Goal: Task Accomplishment & Management: Complete application form

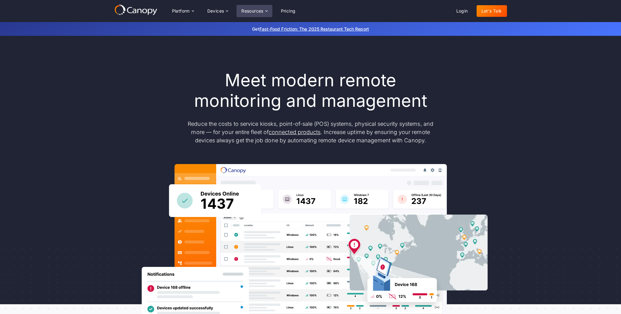
click at [264, 12] on icon at bounding box center [266, 11] width 5 height 5
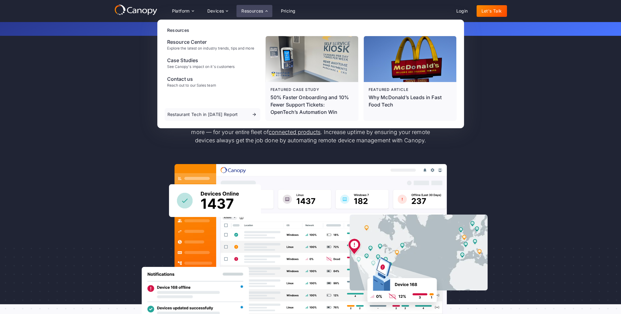
click at [120, 55] on div "Meet modern remote monitoring and management Reduce the costs to service kiosks…" at bounding box center [310, 201] width 392 height 330
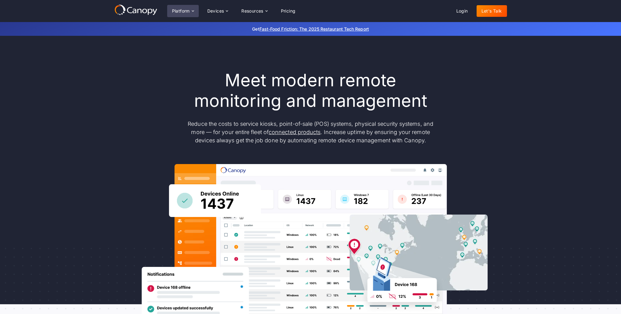
click at [188, 10] on div "Platform" at bounding box center [181, 11] width 18 height 4
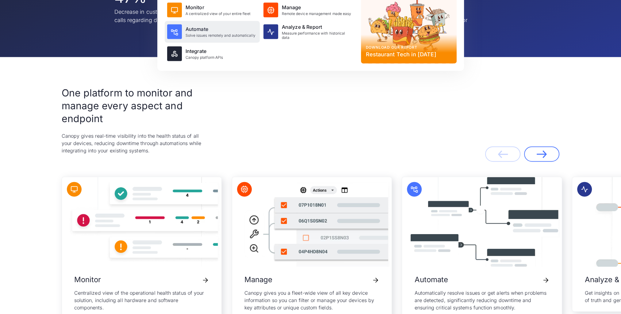
scroll to position [1287, 0]
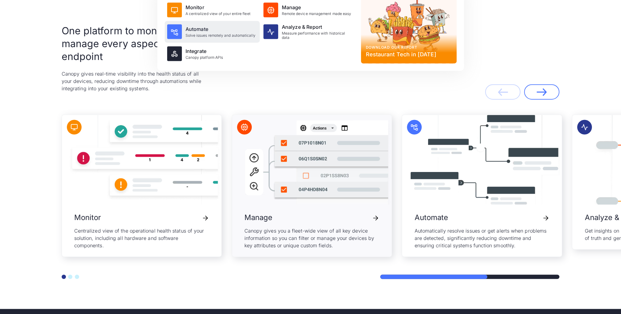
click at [303, 183] on img "2 / 5" at bounding box center [311, 160] width 159 height 90
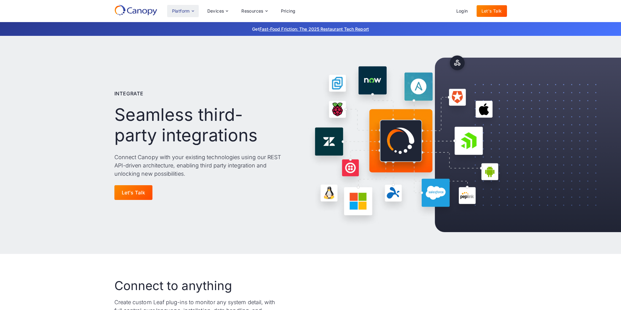
click at [191, 7] on div "Platform" at bounding box center [183, 11] width 32 height 12
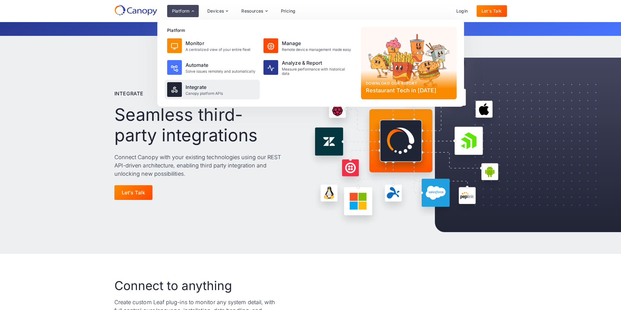
click at [201, 95] on div "Canopy platform APIs" at bounding box center [204, 93] width 38 height 4
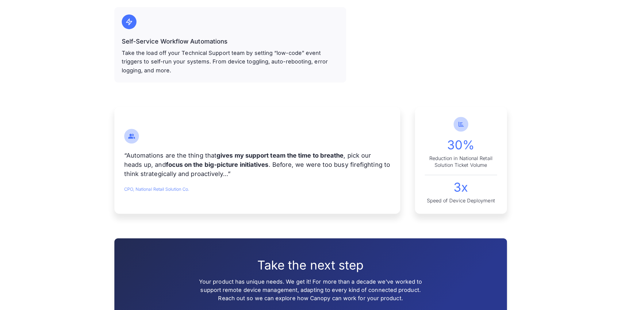
scroll to position [736, 0]
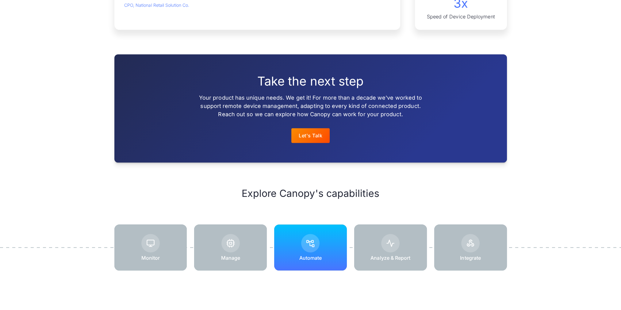
click at [310, 241] on img at bounding box center [310, 243] width 9 height 9
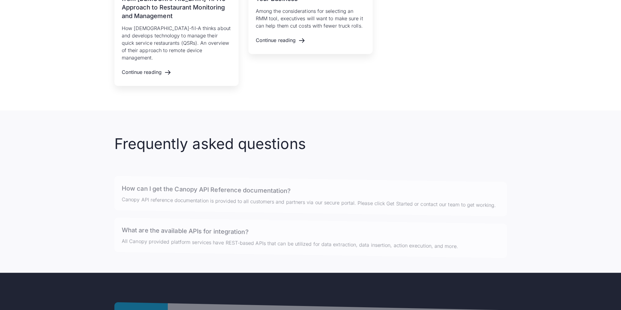
scroll to position [919, 0]
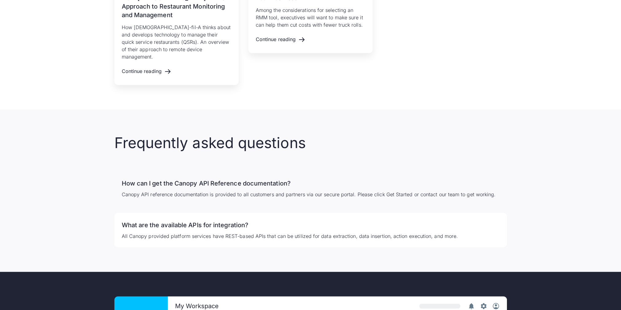
click at [191, 181] on div "How can I get the Canopy API Reference documentation? Canopy API reference docu…" at bounding box center [310, 188] width 392 height 34
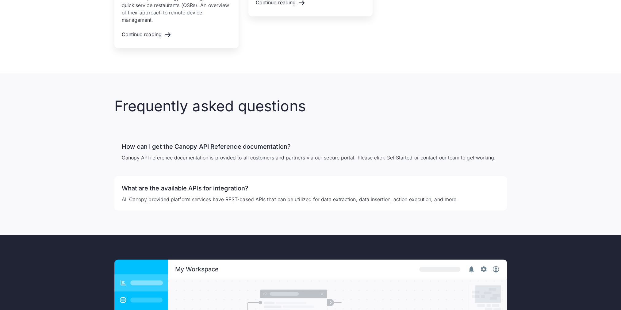
scroll to position [981, 0]
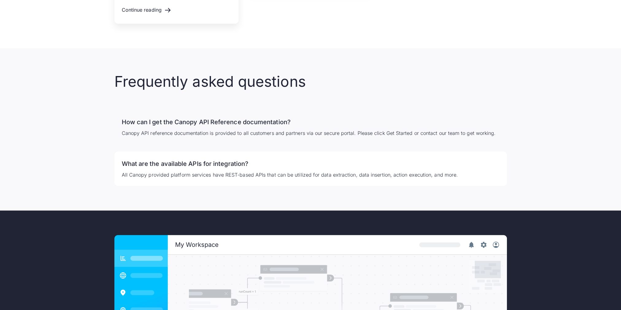
click at [405, 129] on p "Canopy API reference documentation is provided to all customers and partners vi…" at bounding box center [311, 132] width 378 height 7
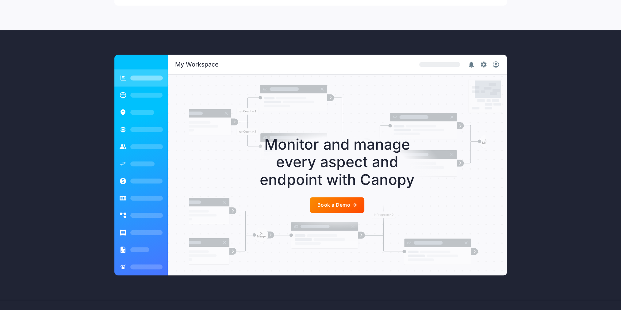
scroll to position [1165, 0]
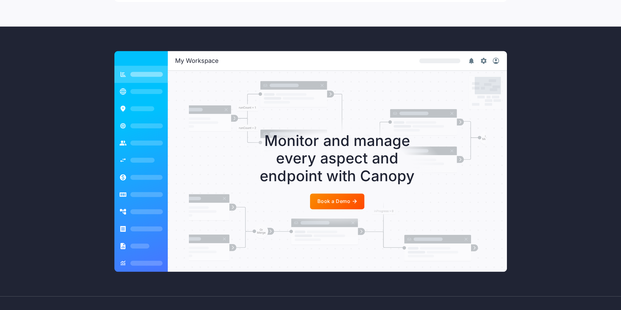
click at [347, 198] on div "Book a Demo" at bounding box center [333, 201] width 33 height 6
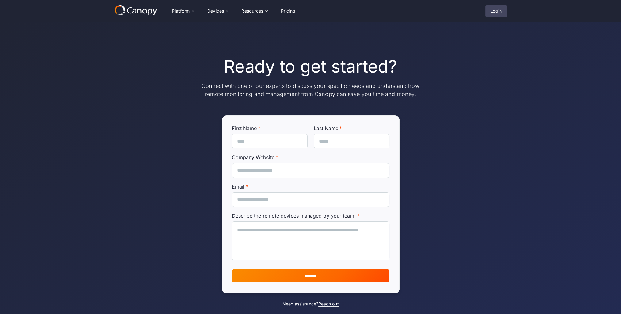
click at [493, 13] on link "Login" at bounding box center [495, 11] width 21 height 12
click at [500, 10] on link "Login" at bounding box center [495, 11] width 21 height 12
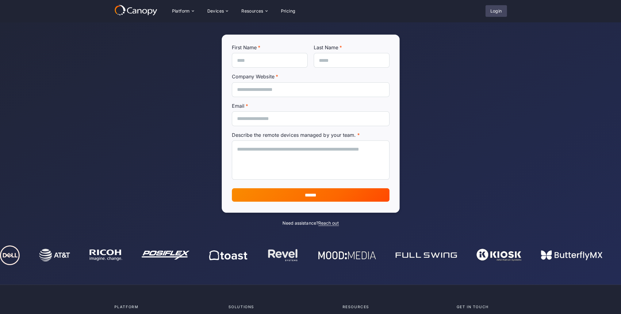
scroll to position [184, 0]
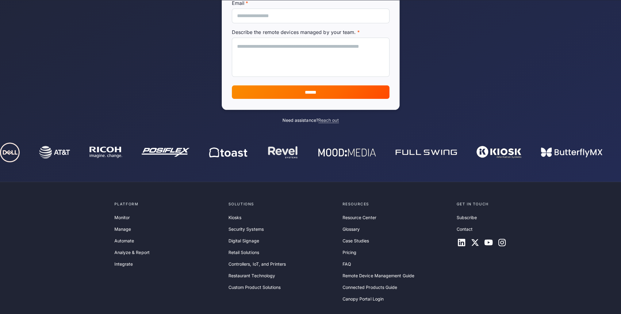
click at [329, 121] on link "Reach out" at bounding box center [328, 121] width 21 height 6
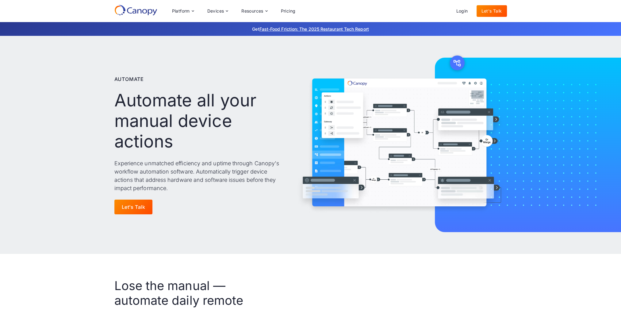
click at [361, 147] on img at bounding box center [400, 144] width 211 height 169
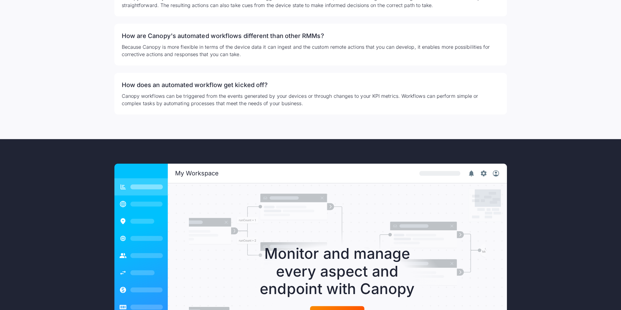
scroll to position [1410, 0]
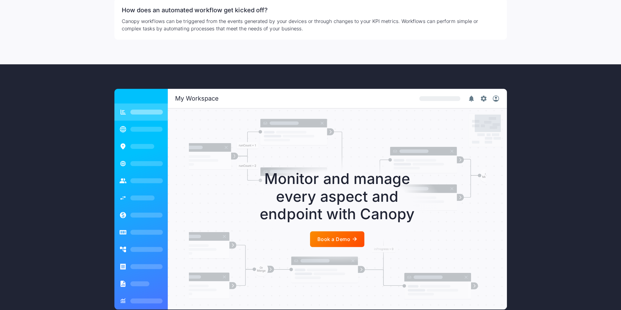
click at [342, 235] on div at bounding box center [337, 239] width 54 height 16
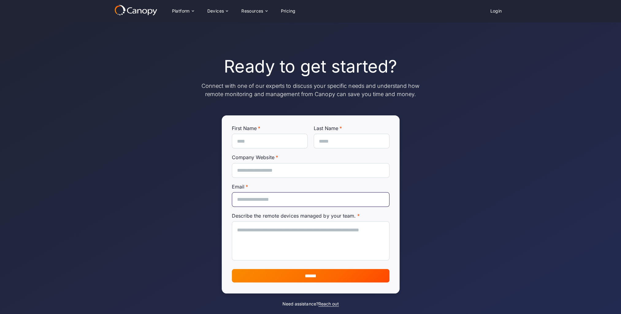
click at [302, 201] on input "Email *" at bounding box center [311, 199] width 158 height 15
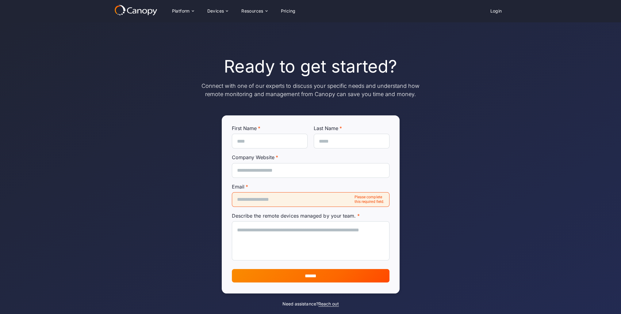
click at [467, 200] on div "Ready to get started? Connect with one of our experts to discuss your specific …" at bounding box center [310, 172] width 621 height 300
click at [374, 142] on input "Last Name *" at bounding box center [352, 141] width 76 height 15
click at [455, 119] on div "Ready to get started? Connect with one of our experts to discuss your specific …" at bounding box center [310, 172] width 621 height 300
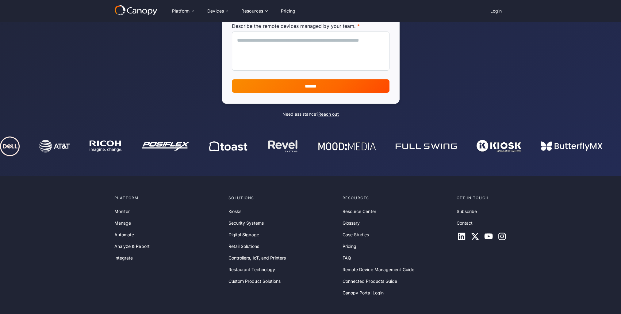
scroll to position [215, 0]
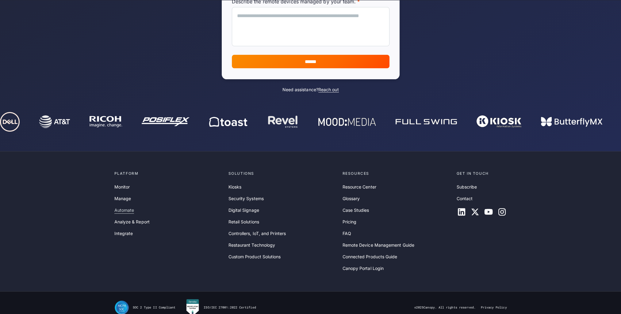
click at [128, 209] on link "Automate" at bounding box center [124, 210] width 20 height 7
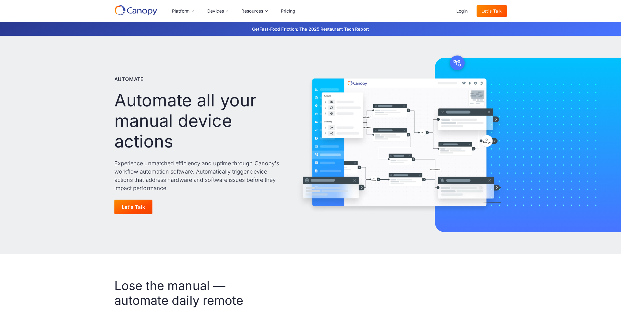
click at [128, 210] on link "Let's Talk" at bounding box center [133, 207] width 38 height 15
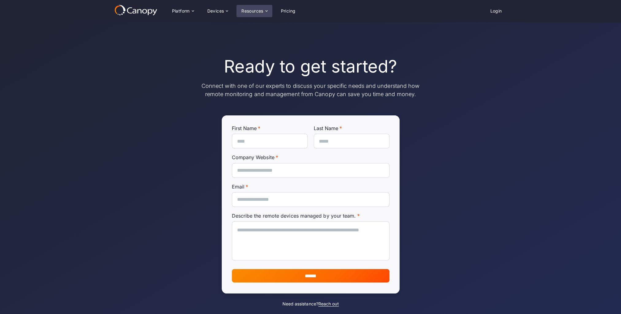
click at [270, 10] on div "Resources" at bounding box center [254, 11] width 36 height 12
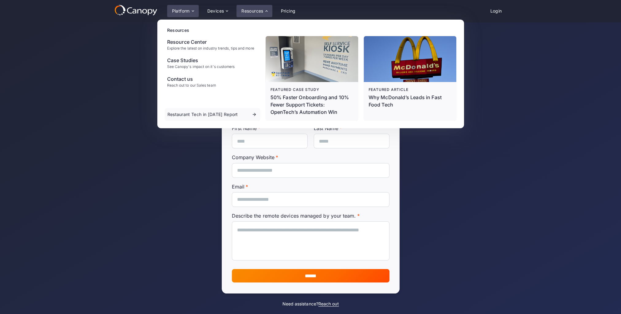
click at [194, 7] on div "Platform" at bounding box center [183, 11] width 32 height 12
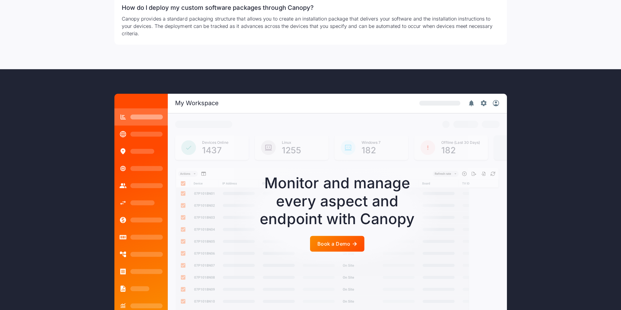
scroll to position [1391, 0]
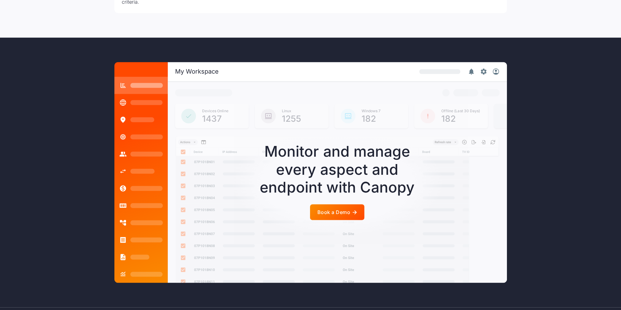
click at [129, 206] on icon at bounding box center [140, 172] width 53 height 221
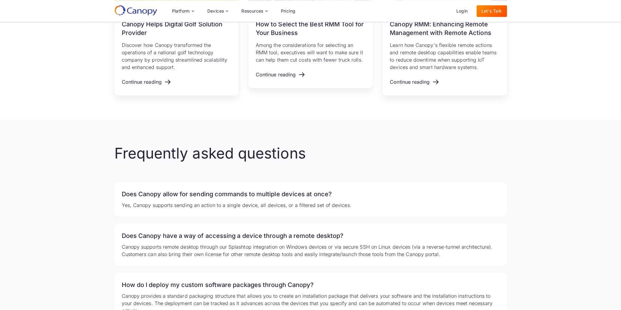
scroll to position [993, 0]
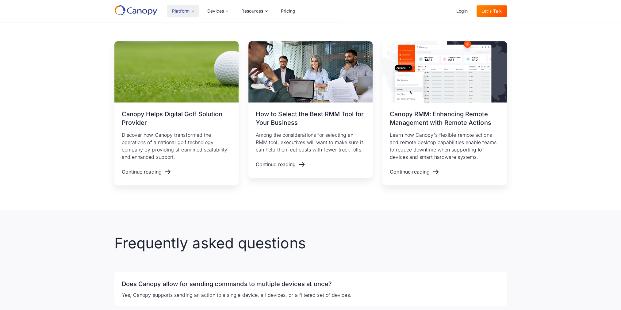
click at [185, 12] on div "Platform" at bounding box center [181, 11] width 18 height 4
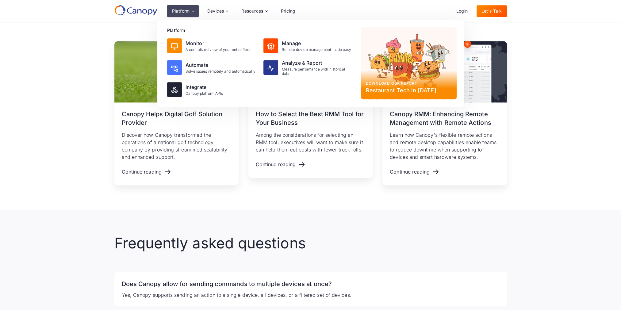
click at [353, 196] on div "Related Resources [DATE] Canopy Helps Digital Golf Solution Provider Discover h…" at bounding box center [310, 113] width 392 height 193
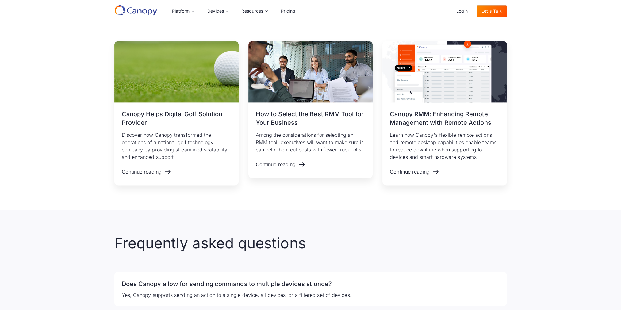
click at [498, 11] on link "Let's Talk" at bounding box center [491, 11] width 30 height 12
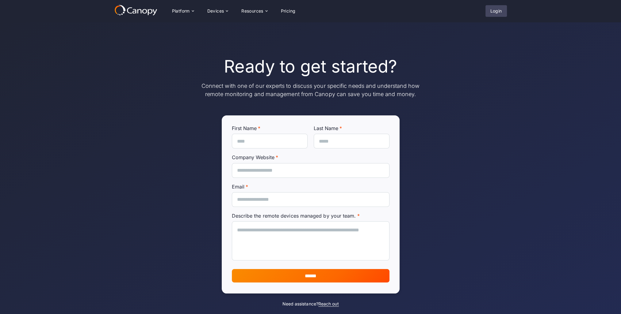
click at [492, 10] on link "Login" at bounding box center [495, 11] width 21 height 12
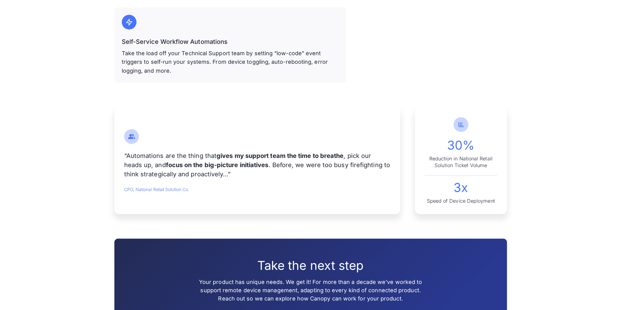
scroll to position [552, 0]
click at [462, 143] on div "30%" at bounding box center [460, 145] width 72 height 12
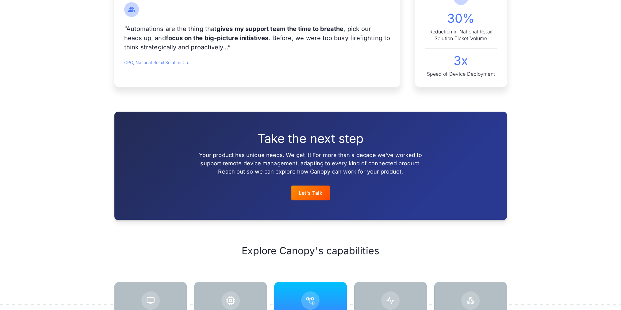
scroll to position [736, 0]
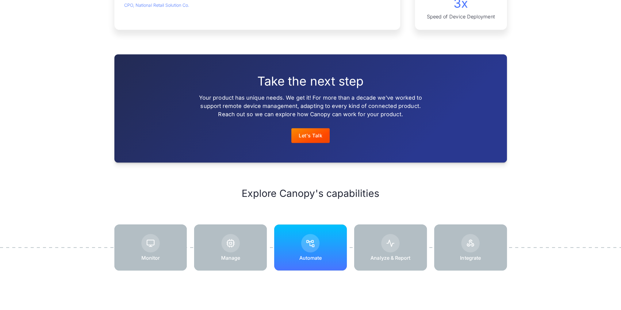
click at [306, 137] on link "Let's Talk" at bounding box center [310, 135] width 38 height 15
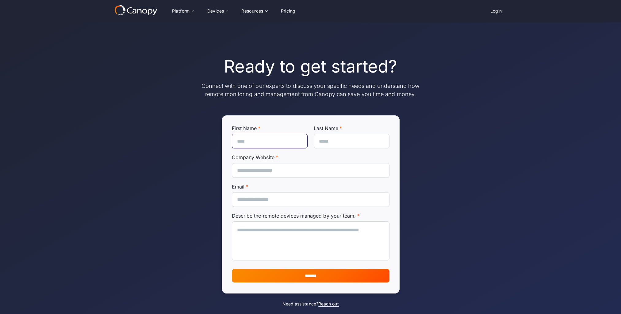
click at [299, 143] on input "First Name *" at bounding box center [270, 141] width 76 height 15
type input "*******"
type input "*****"
type input "**********"
click at [280, 173] on input "Company Website *" at bounding box center [311, 170] width 158 height 15
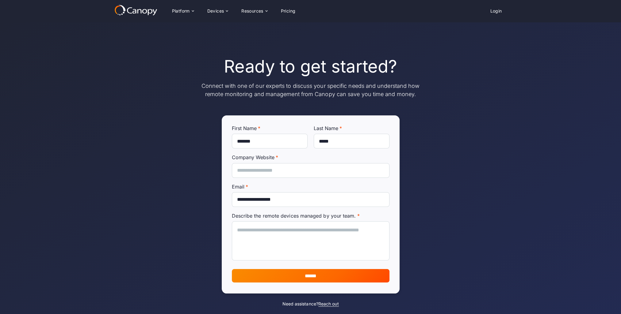
click at [356, 188] on label "Email *" at bounding box center [311, 187] width 158 height 6
click at [356, 192] on input "**********" at bounding box center [311, 199] width 158 height 15
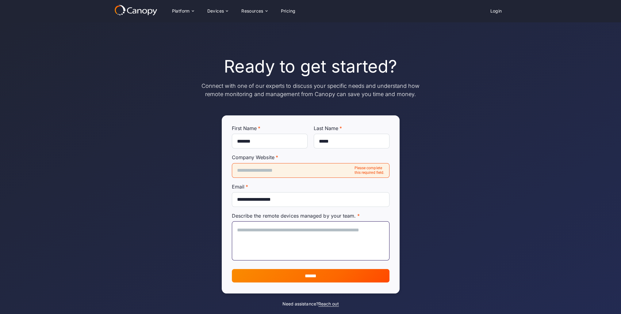
click at [286, 241] on textarea "Describe the remote devices managed by your team. *" at bounding box center [311, 241] width 158 height 39
type textarea "**********"
click at [300, 169] on input "Company Website *" at bounding box center [311, 170] width 158 height 15
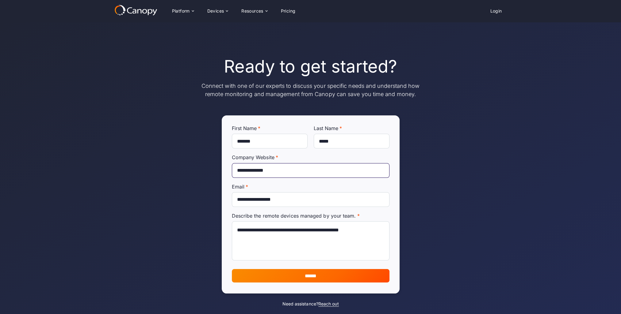
type input "**********"
click at [301, 283] on input "******" at bounding box center [311, 275] width 158 height 13
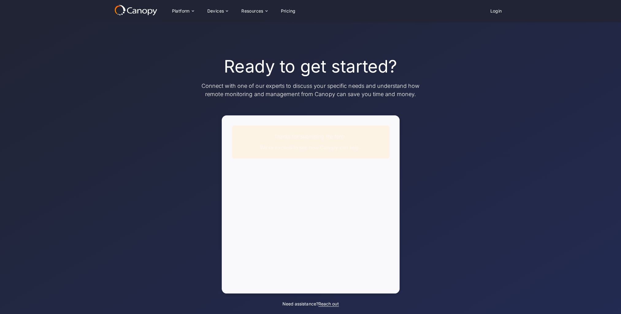
click at [440, 169] on div "Ready to get started? Connect with one of our experts to discuss your specific …" at bounding box center [310, 172] width 265 height 300
click at [300, 138] on span "Thanks for submitting the form." at bounding box center [310, 137] width 73 height 6
drag, startPoint x: 261, startPoint y: 135, endPoint x: 368, endPoint y: 154, distance: 109.0
click at [368, 154] on div "Thanks for submitting the form. We're excited to see how Canopy can help." at bounding box center [311, 142] width 158 height 33
drag, startPoint x: 368, startPoint y: 154, endPoint x: 460, endPoint y: 119, distance: 98.5
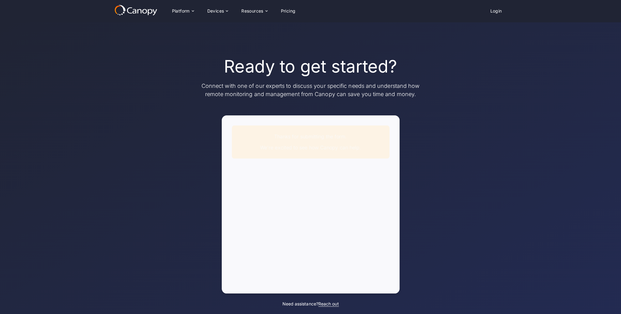
click at [460, 119] on div "Ready to get started? Connect with one of our experts to discuss your specific …" at bounding box center [310, 172] width 621 height 300
click at [265, 9] on icon at bounding box center [266, 11] width 5 height 5
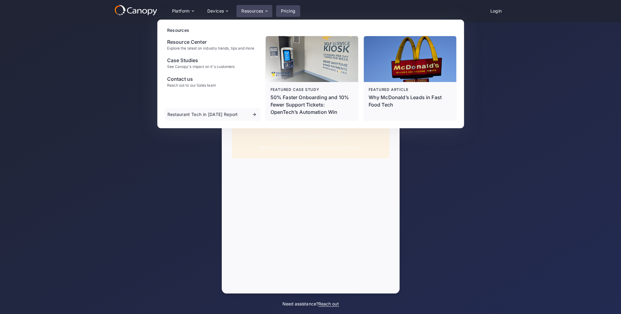
click at [293, 9] on link "Pricing" at bounding box center [288, 11] width 25 height 12
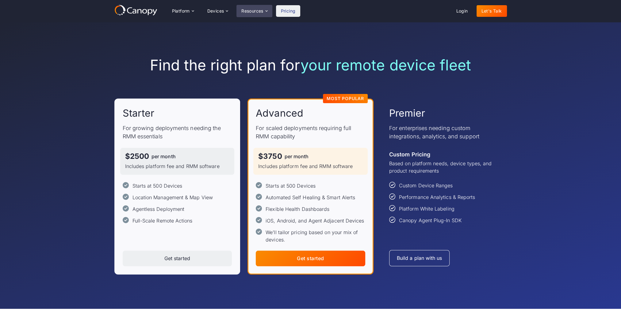
click at [257, 11] on div "Resources" at bounding box center [252, 11] width 22 height 4
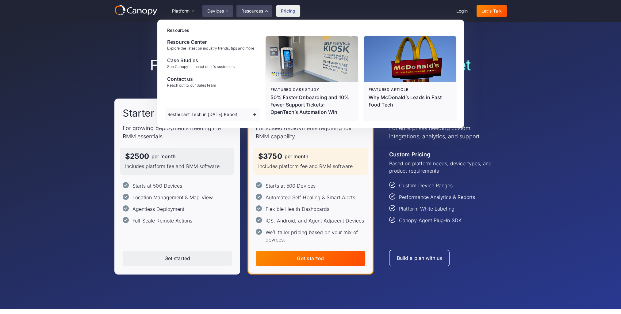
click at [211, 13] on div "Devices" at bounding box center [215, 11] width 17 height 4
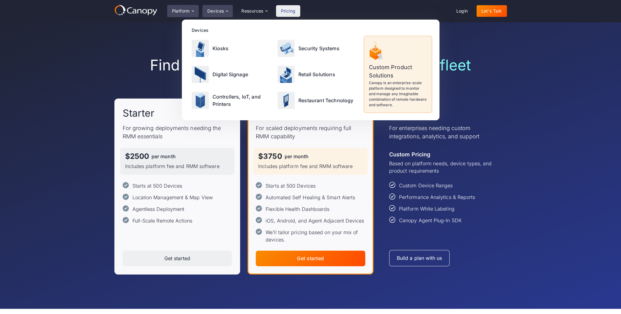
click at [181, 9] on div "Platform" at bounding box center [181, 11] width 18 height 4
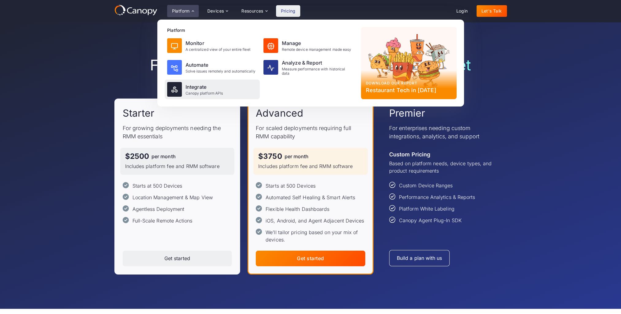
click at [199, 91] on div "Canopy platform APIs" at bounding box center [204, 93] width 38 height 4
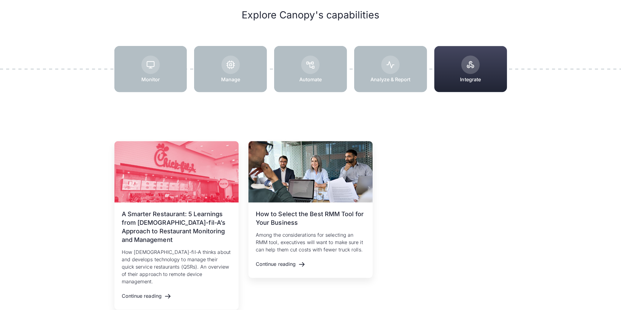
scroll to position [705, 0]
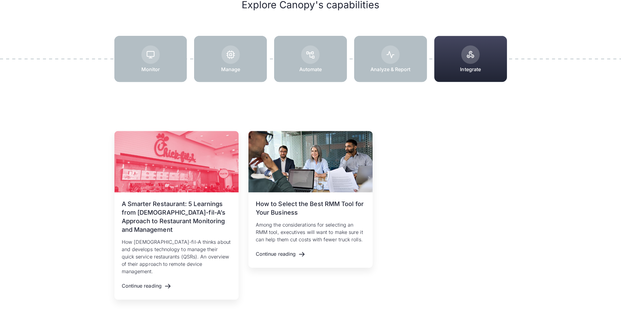
click at [467, 52] on img at bounding box center [470, 54] width 9 height 9
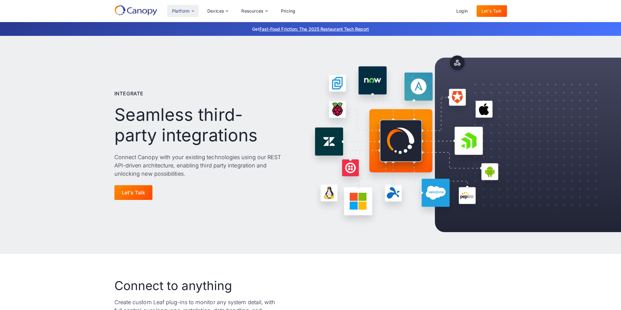
click at [192, 8] on div "Platform" at bounding box center [183, 11] width 32 height 12
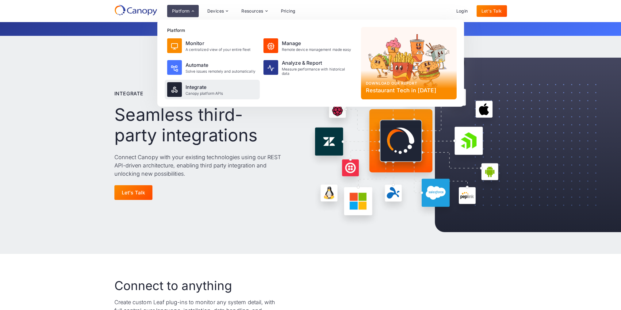
click at [223, 94] on div "Integrate Canopy platform APIs" at bounding box center [212, 90] width 95 height 20
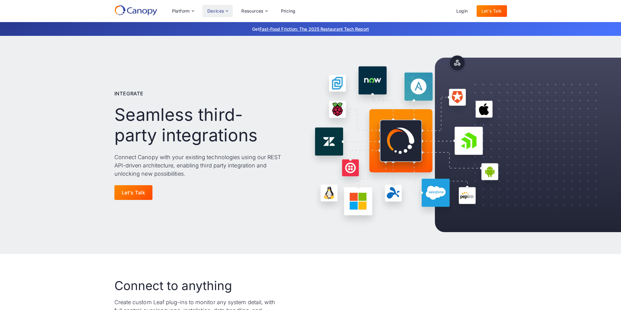
click at [228, 10] on icon at bounding box center [227, 10] width 2 height 1
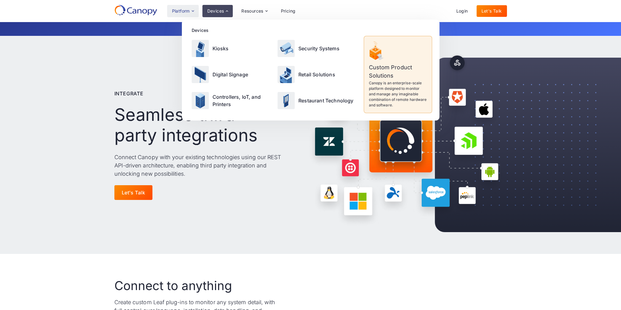
click at [193, 13] on icon at bounding box center [192, 11] width 5 height 5
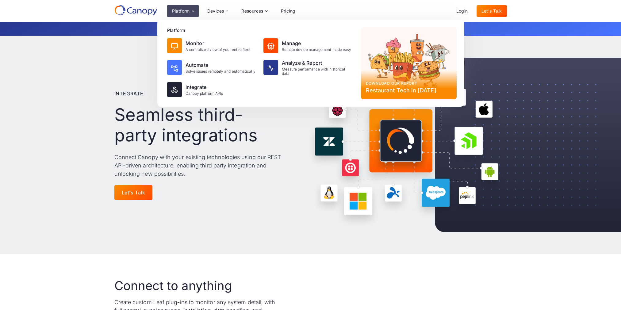
click at [136, 13] on icon at bounding box center [135, 10] width 43 height 11
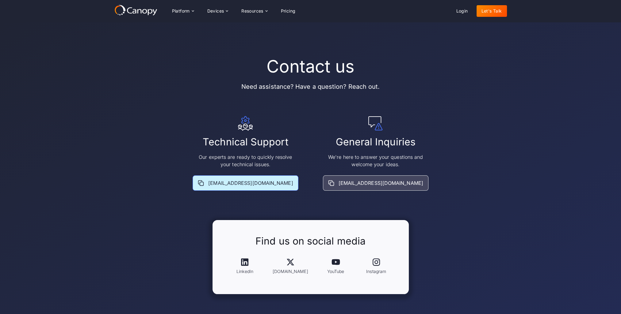
click at [257, 187] on div "[EMAIL_ADDRESS][DOMAIN_NAME]" at bounding box center [244, 183] width 105 height 15
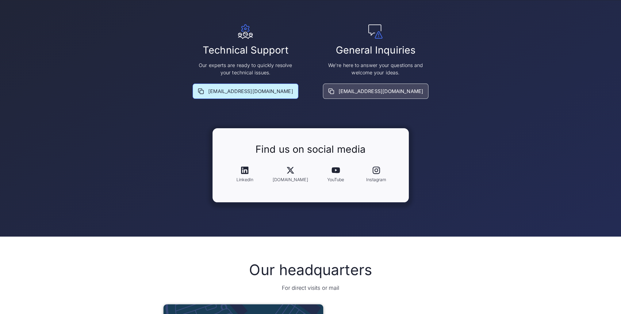
click at [248, 92] on div "[EMAIL_ADDRESS][DOMAIN_NAME]" at bounding box center [250, 91] width 85 height 7
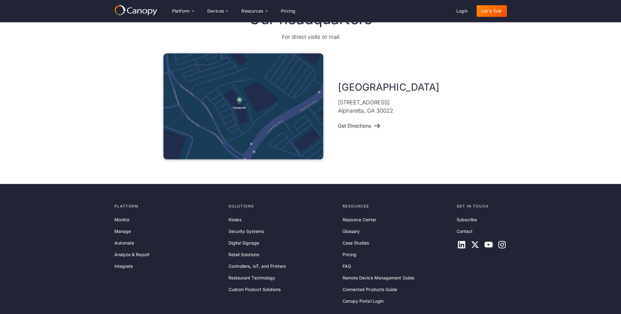
scroll to position [293, 0]
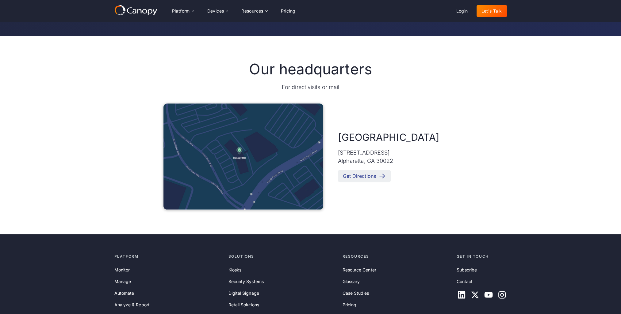
click at [358, 178] on div "Get Directions" at bounding box center [359, 176] width 33 height 6
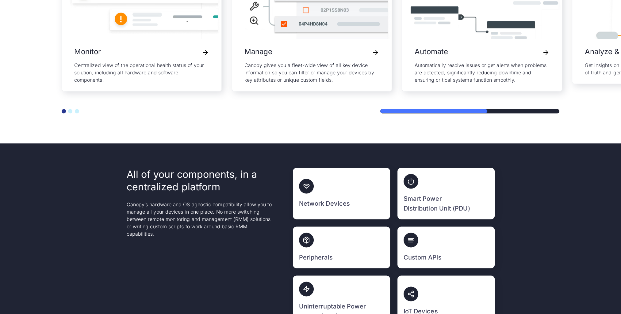
scroll to position [1563, 0]
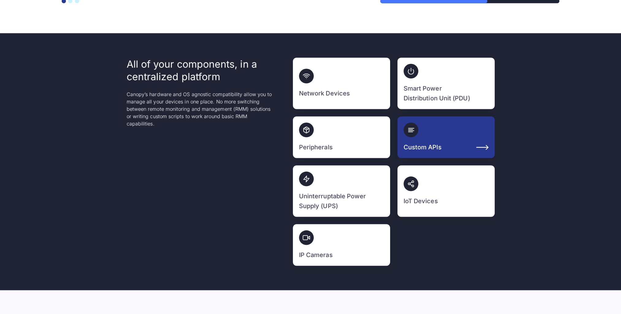
click at [430, 139] on link "Custom APIs" at bounding box center [445, 138] width 97 height 42
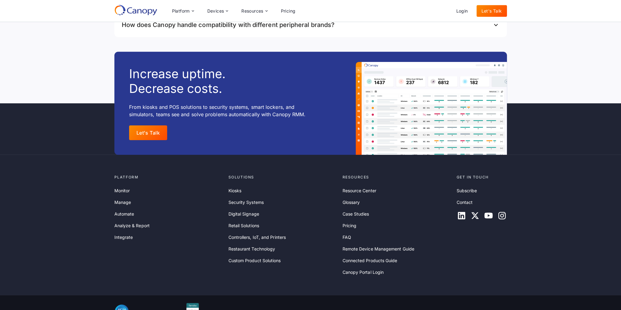
scroll to position [8790, 0]
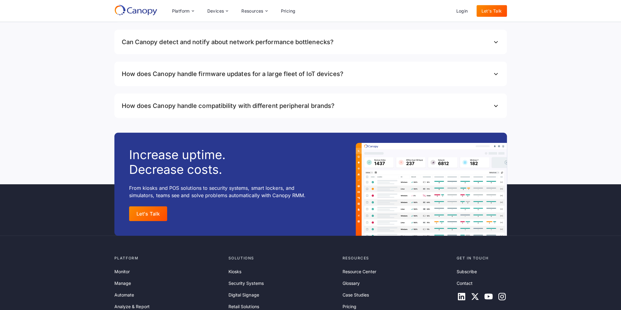
click at [497, 14] on img at bounding box center [495, 10] width 7 height 7
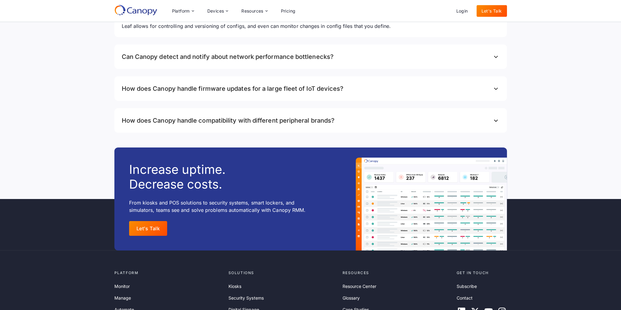
click at [497, 69] on div "Can Canopy detect and notify about network performance bottlenecks?" at bounding box center [310, 56] width 392 height 25
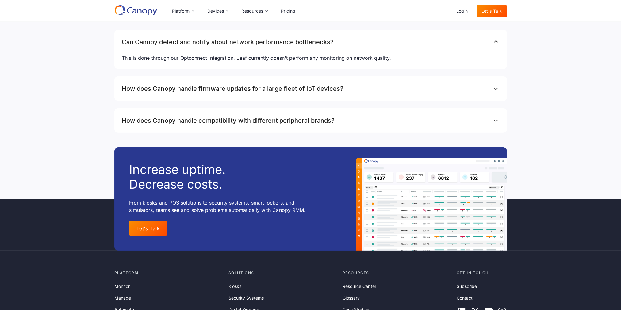
click at [492, 93] on img at bounding box center [495, 88] width 7 height 7
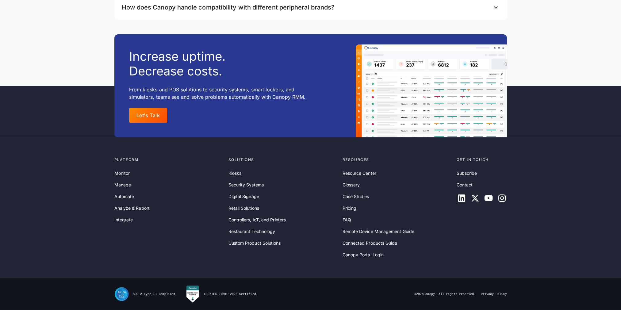
scroll to position [8912, 0]
click at [493, 11] on img at bounding box center [495, 7] width 7 height 7
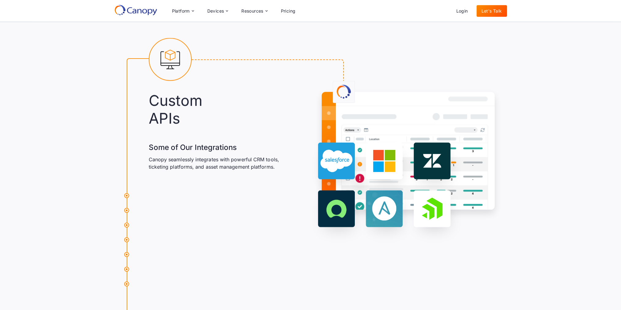
scroll to position [8192, 0]
click at [205, 131] on div "Data Pull Canopy can retrieve real-time data from custom applications, OEM port…" at bounding box center [218, 145] width 138 height 36
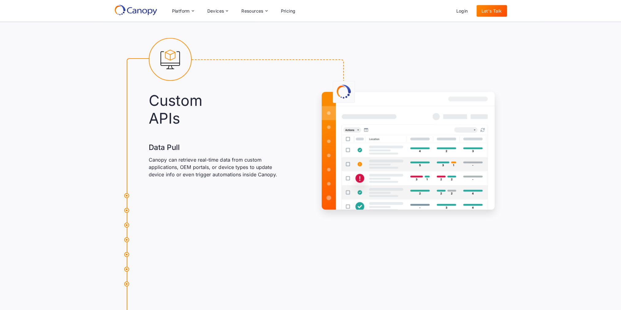
scroll to position [7824, 0]
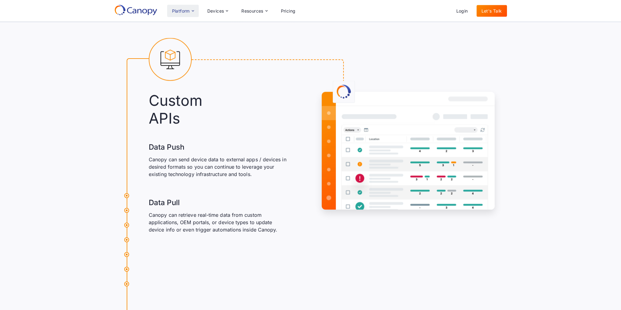
click at [195, 10] on icon at bounding box center [192, 11] width 5 height 5
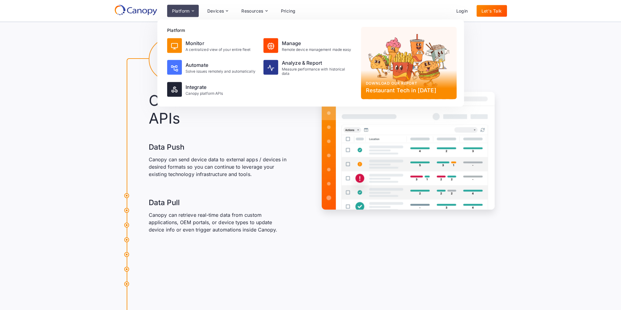
click at [135, 13] on icon at bounding box center [135, 10] width 43 height 11
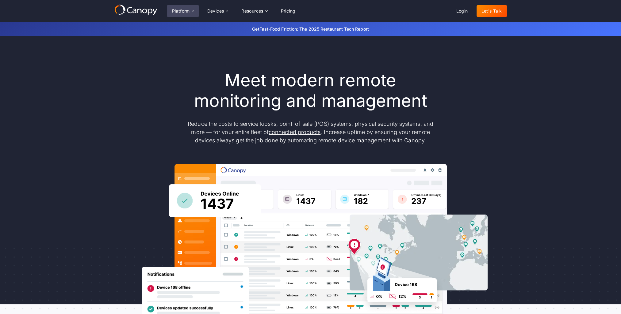
click at [179, 10] on div "Platform" at bounding box center [181, 11] width 18 height 4
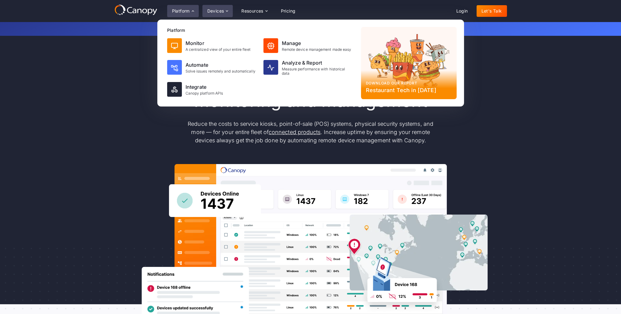
click at [217, 13] on div "Devices" at bounding box center [215, 11] width 17 height 4
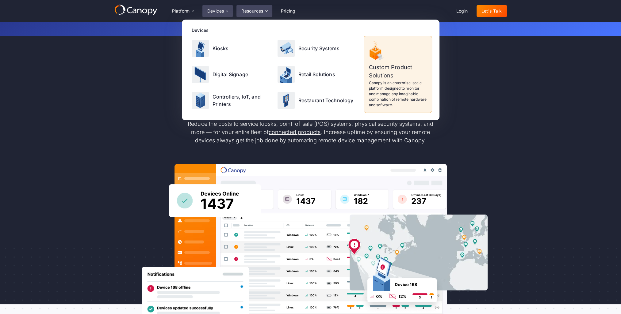
click at [256, 14] on div "Resources" at bounding box center [254, 11] width 36 height 12
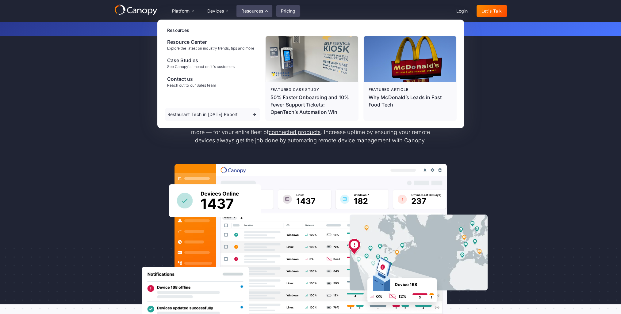
click at [284, 11] on link "Pricing" at bounding box center [288, 11] width 25 height 12
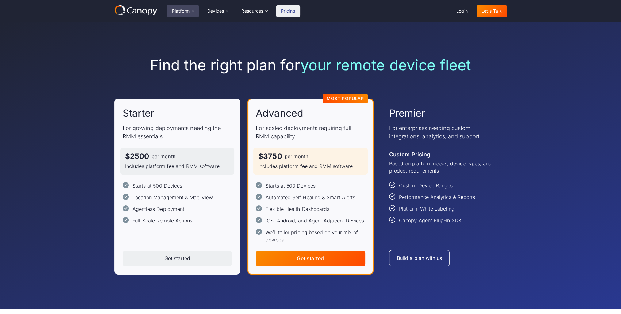
click at [174, 11] on div "Platform" at bounding box center [181, 11] width 18 height 4
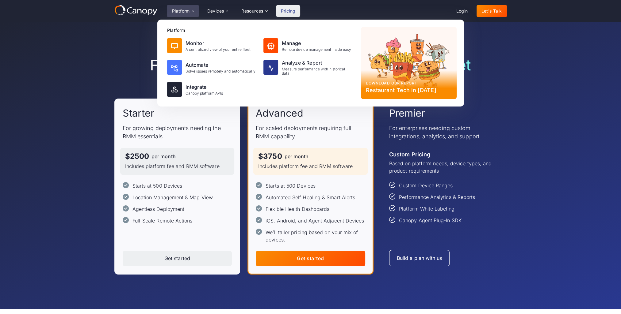
click at [395, 90] on div "Restaurant Tech in [DATE]" at bounding box center [409, 90] width 86 height 8
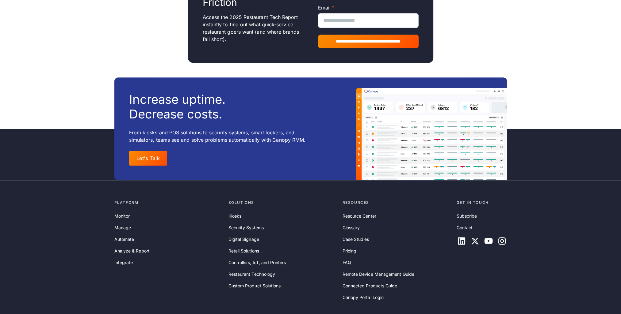
scroll to position [631, 0]
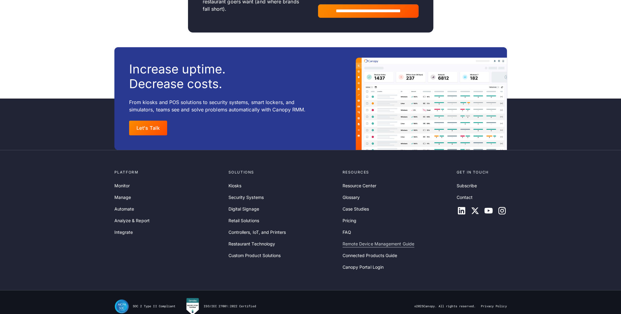
click at [367, 241] on link "Remote Device Management Guide" at bounding box center [378, 244] width 72 height 7
